Goal: Task Accomplishment & Management: Manage account settings

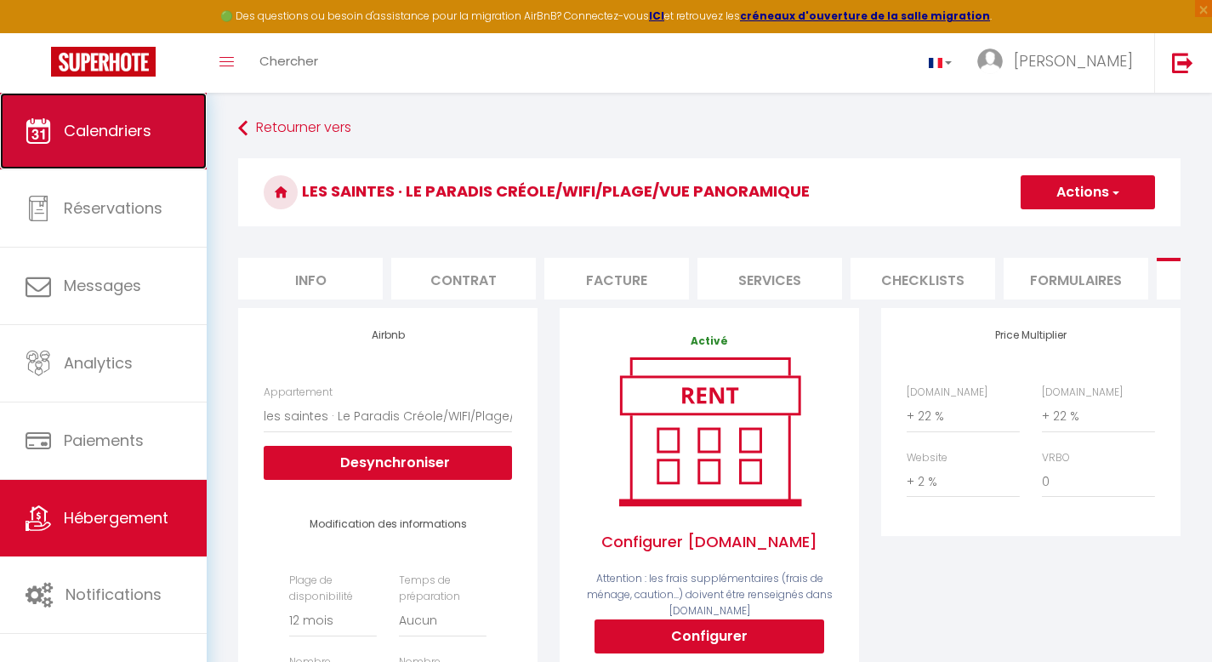
click at [100, 147] on link "Calendriers" at bounding box center [103, 131] width 207 height 77
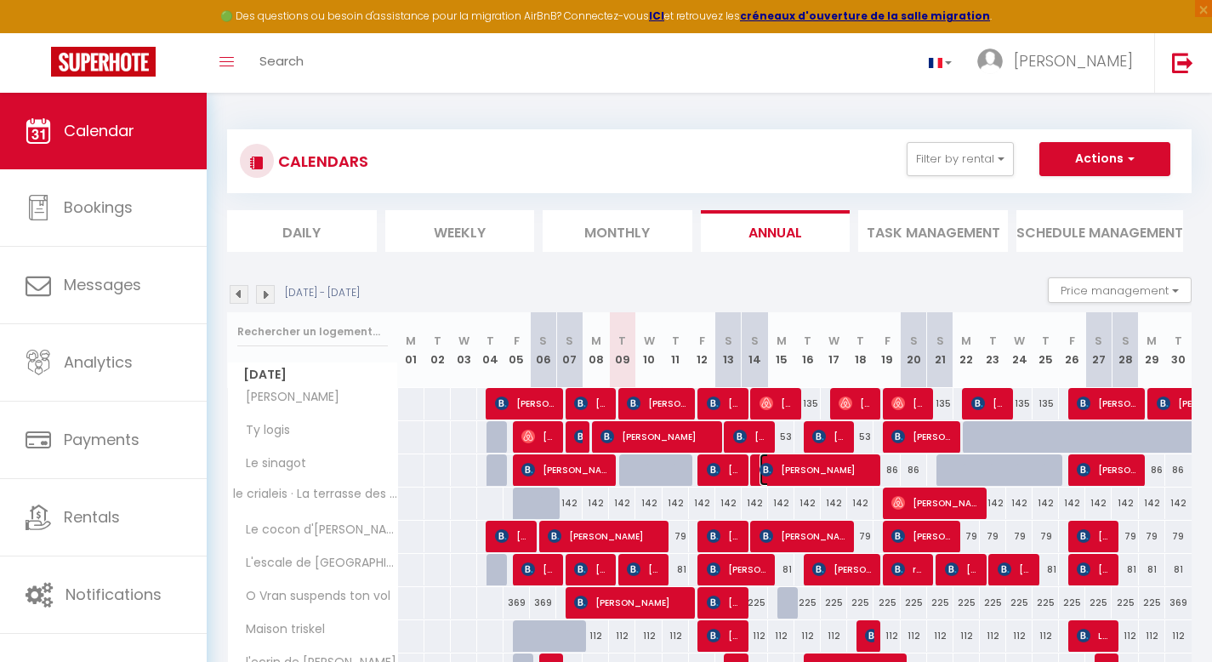
click at [830, 466] on span "[PERSON_NAME]" at bounding box center [817, 469] width 114 height 32
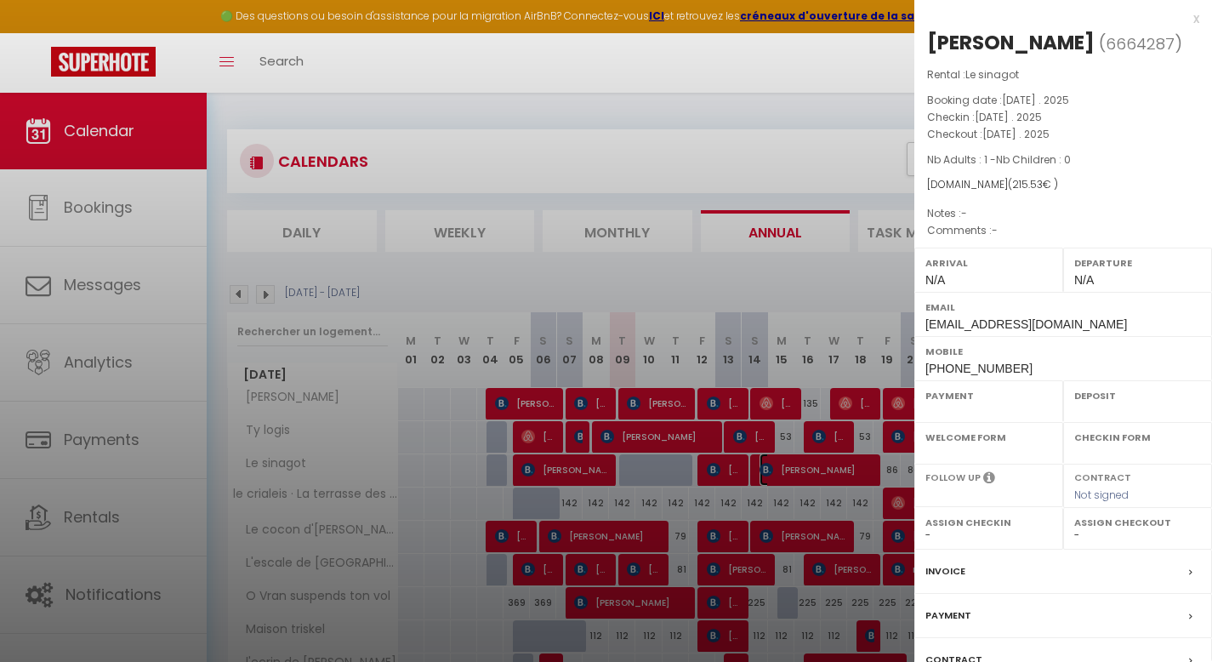
select select "OK"
select select "KO"
select select "0"
select select "1"
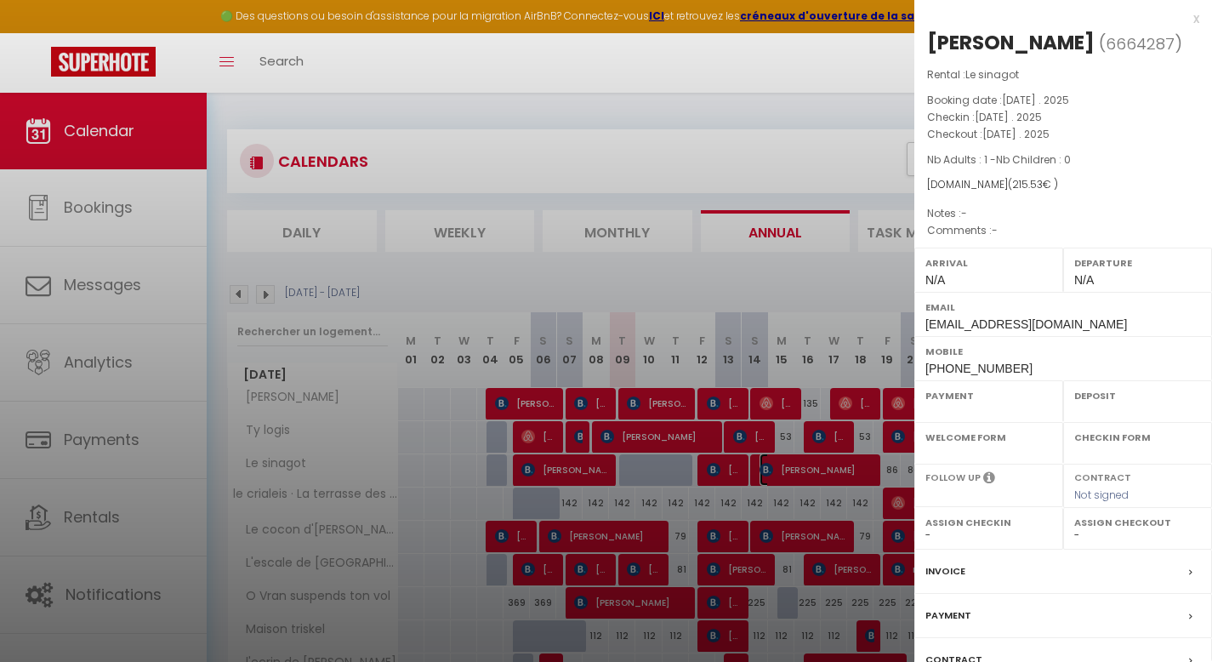
select select
select select "19274"
click at [1185, 18] on div "x" at bounding box center [1057, 19] width 285 height 20
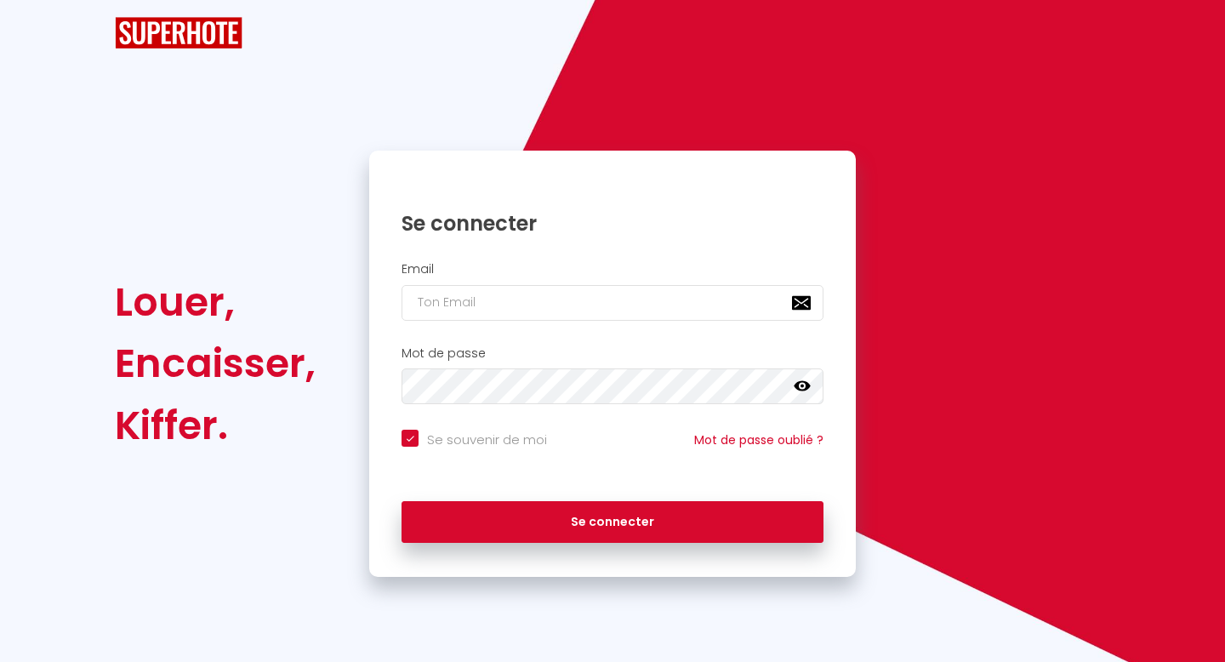
checkbox input "true"
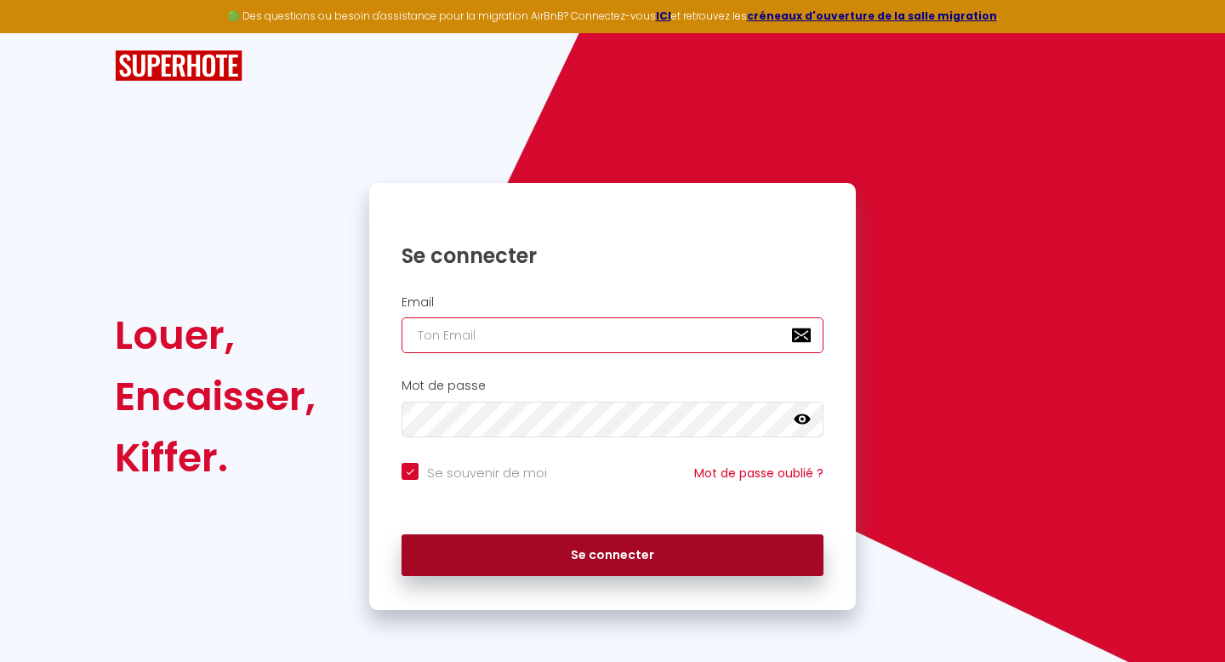
type input "[EMAIL_ADDRESS][DOMAIN_NAME]"
click at [525, 564] on button "Se connecter" at bounding box center [613, 555] width 422 height 43
checkbox input "true"
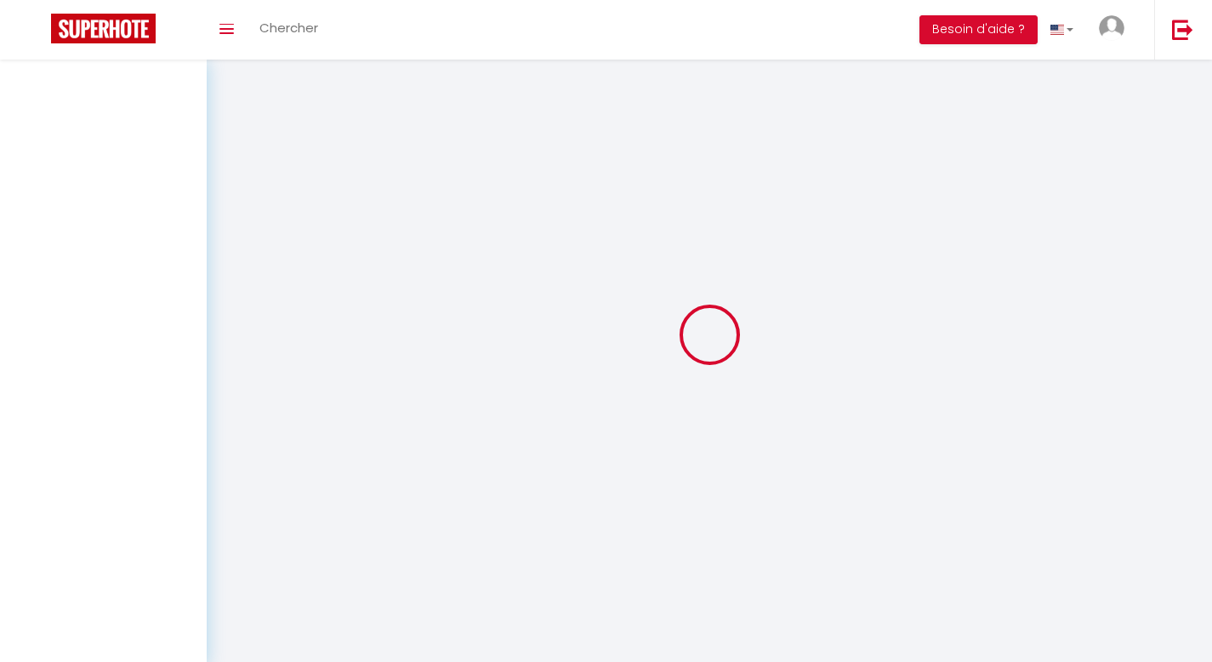
select select
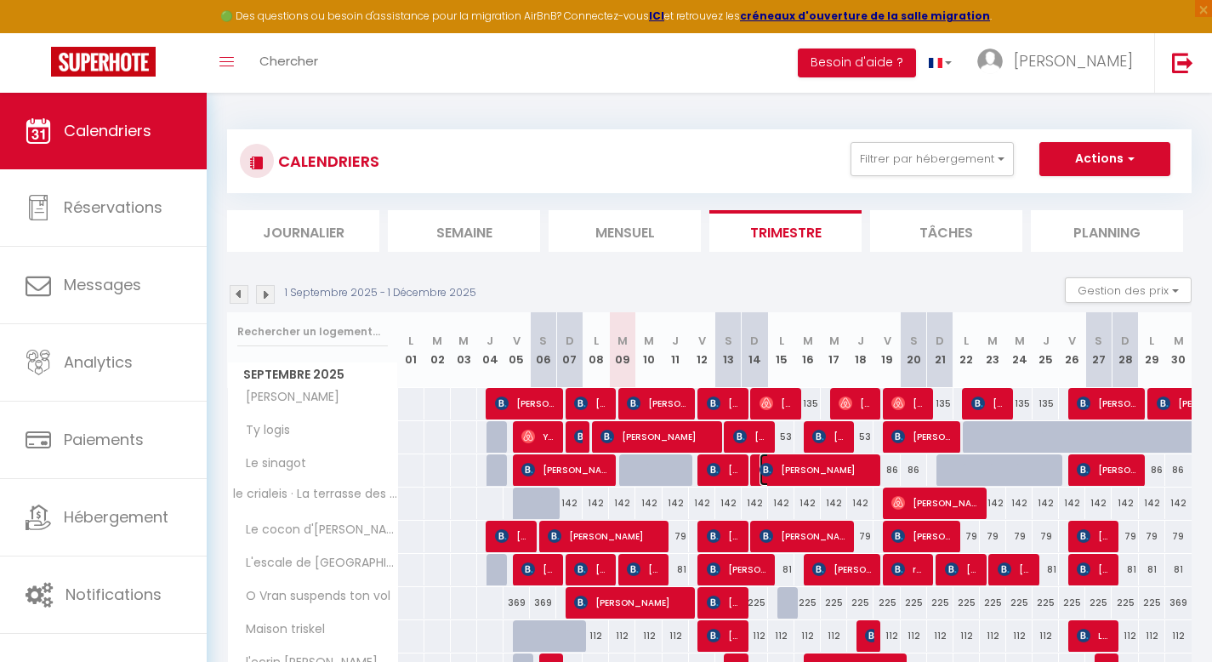
click at [829, 464] on span "[PERSON_NAME]" at bounding box center [817, 469] width 114 height 32
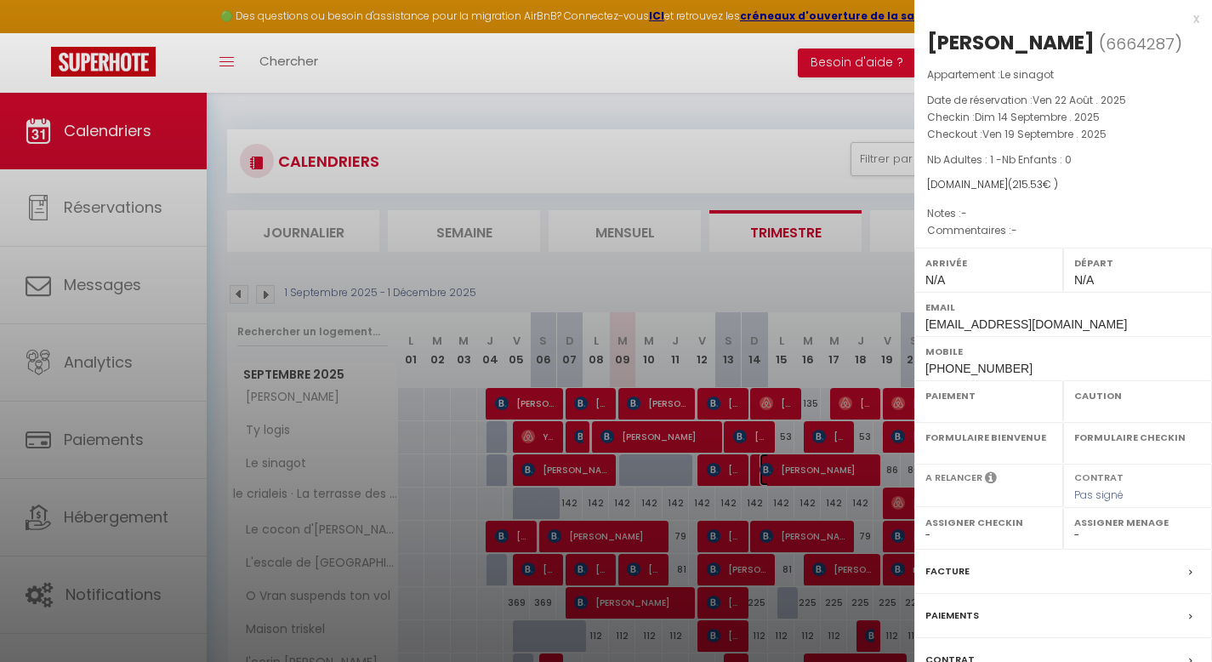
select select "OK"
select select "KO"
select select "0"
select select "1"
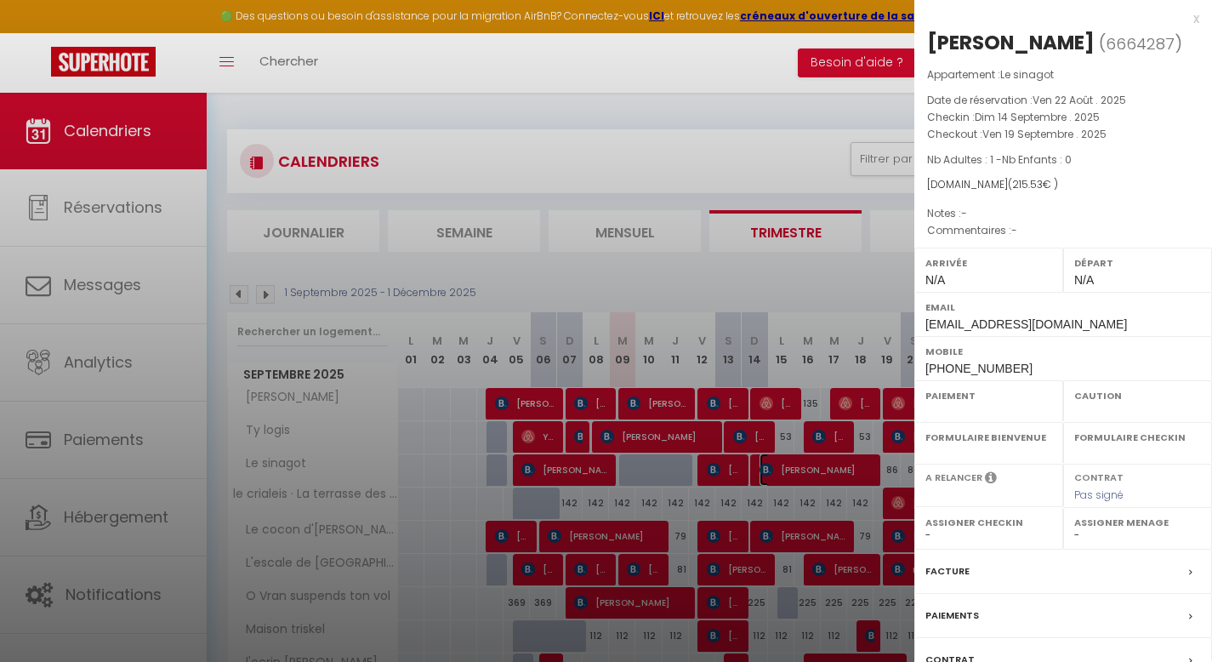
select select
select select "19274"
click at [732, 127] on div at bounding box center [606, 331] width 1212 height 662
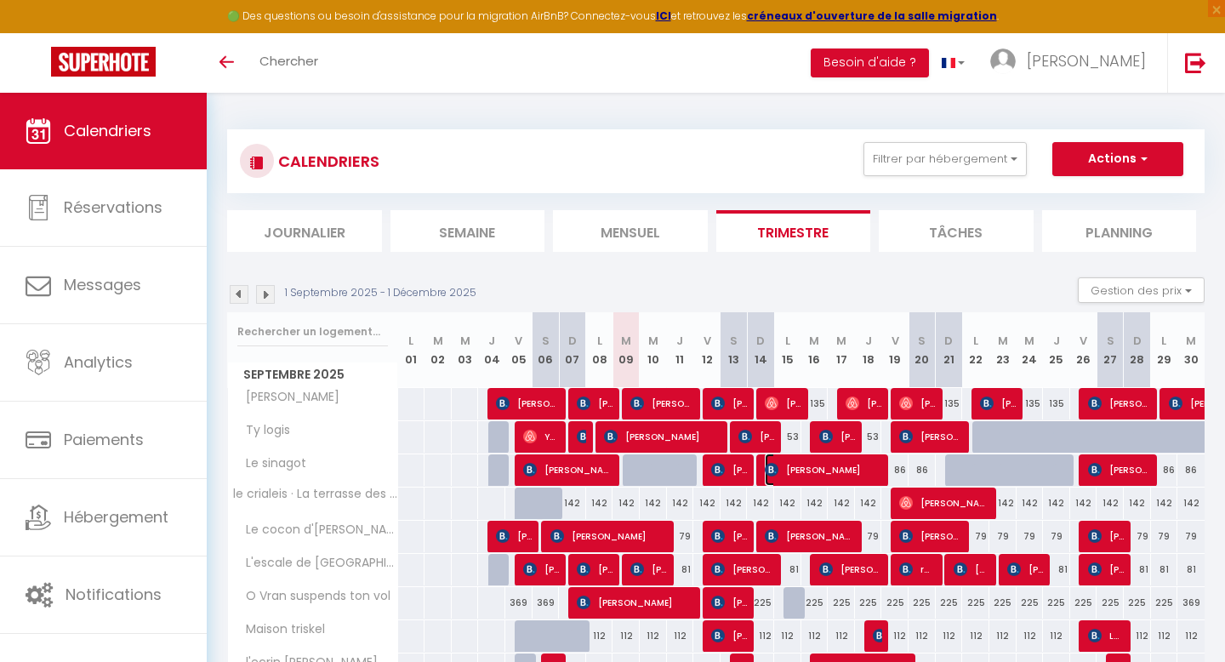
click at [787, 472] on span "[PERSON_NAME]" at bounding box center [824, 469] width 118 height 32
click at [801, 475] on div at bounding box center [612, 331] width 1225 height 662
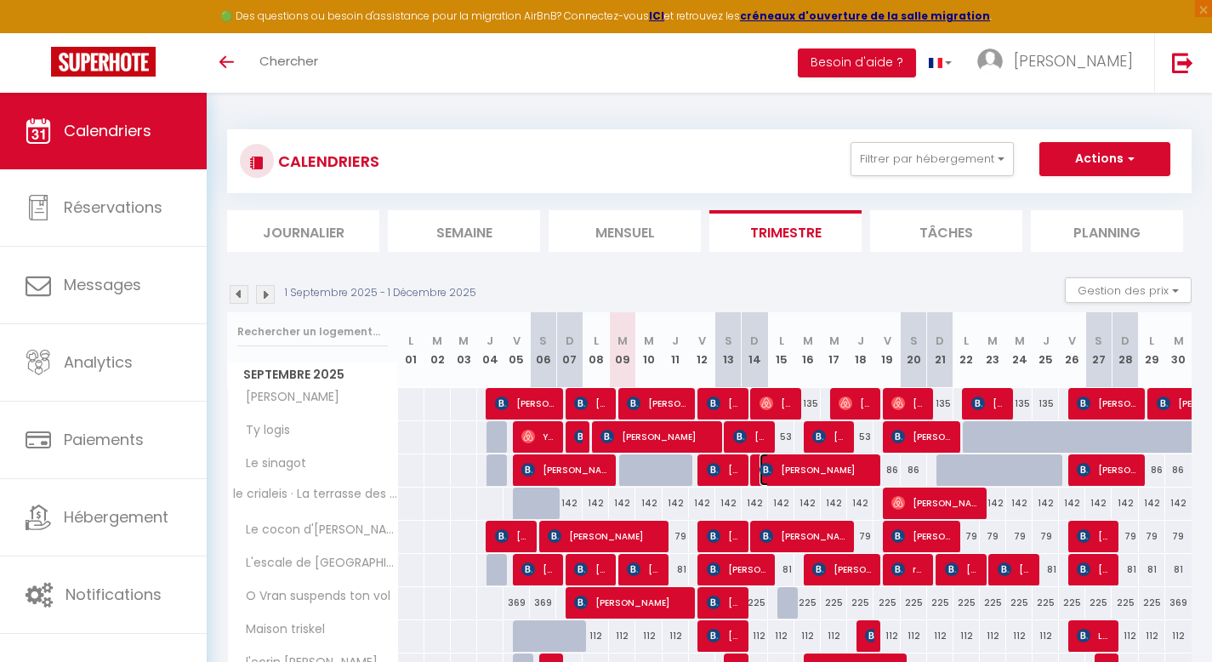
click at [858, 474] on span "[PERSON_NAME]" at bounding box center [817, 469] width 114 height 32
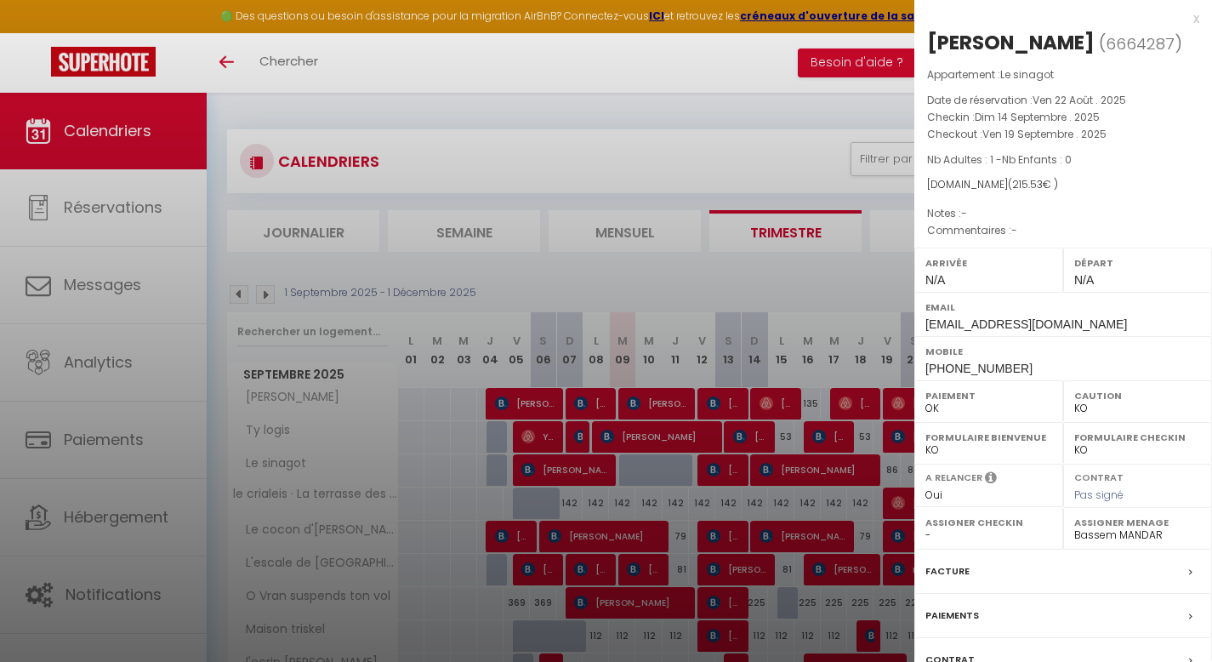
click at [1181, 18] on div "x" at bounding box center [1057, 19] width 285 height 20
